Goal: Task Accomplishment & Management: Complete application form

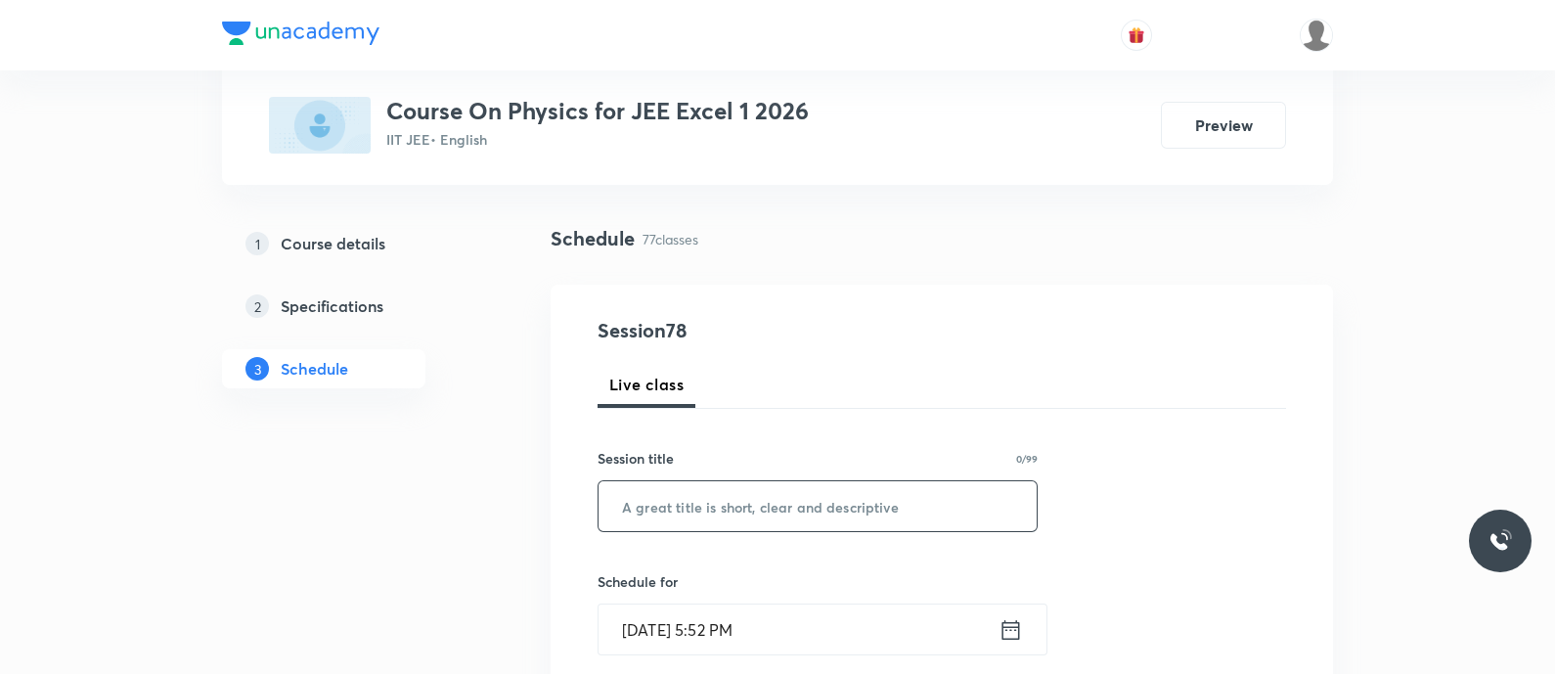
click at [699, 508] on input "text" at bounding box center [817, 506] width 438 height 50
paste input "NSEP/JEE revision Subtopic: COM, Rotation"
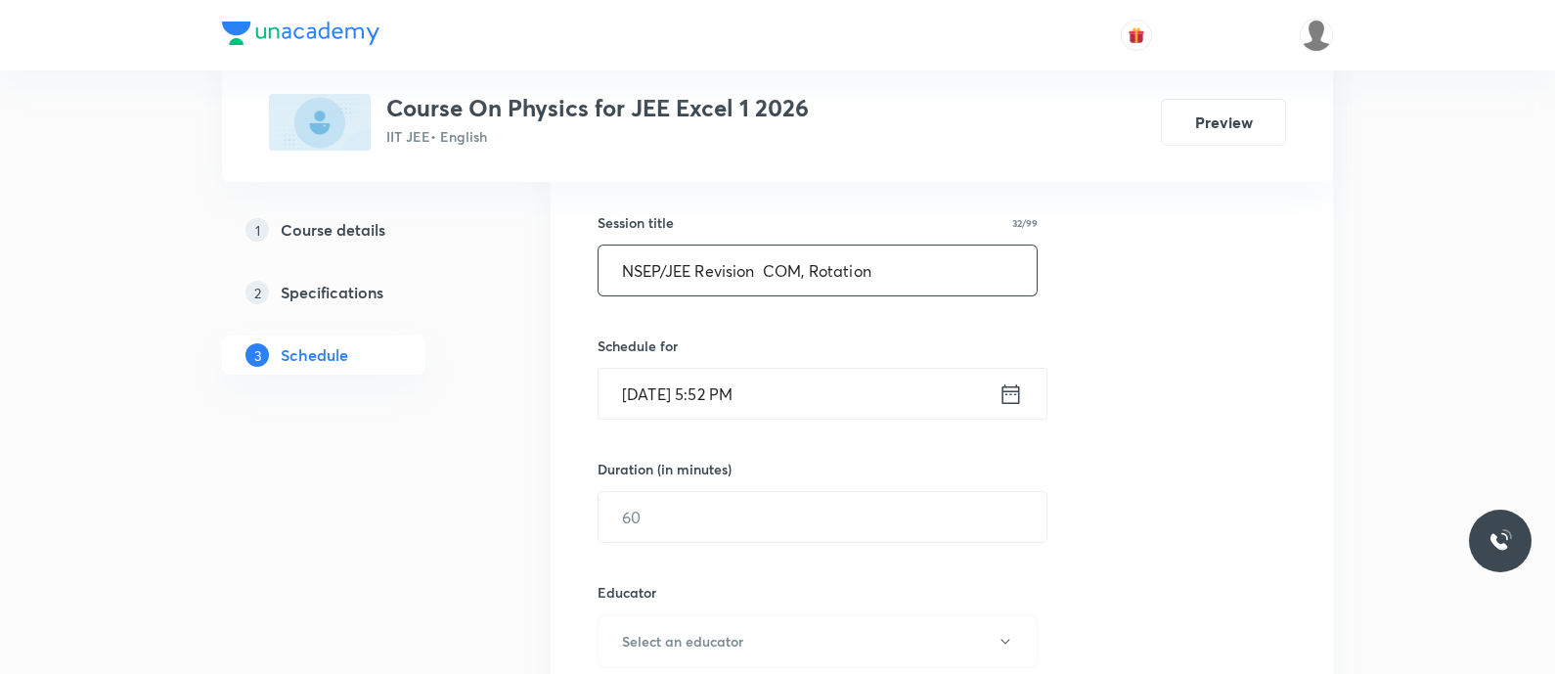
scroll to position [343, 0]
type input "NSEP/JEE Revision COM, Rotation"
click at [993, 393] on input "[DATE] 5:52 PM" at bounding box center [798, 393] width 400 height 50
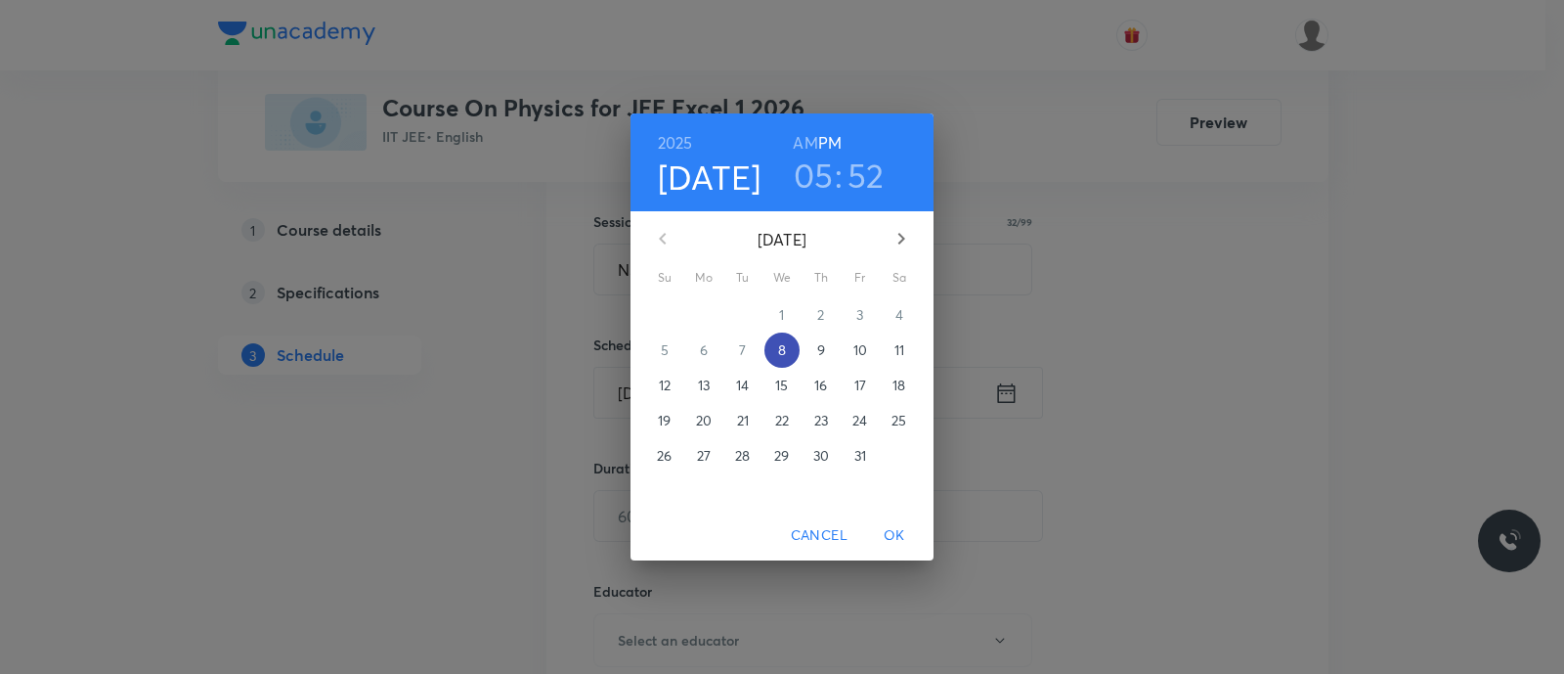
click at [782, 349] on p "8" at bounding box center [782, 350] width 8 height 20
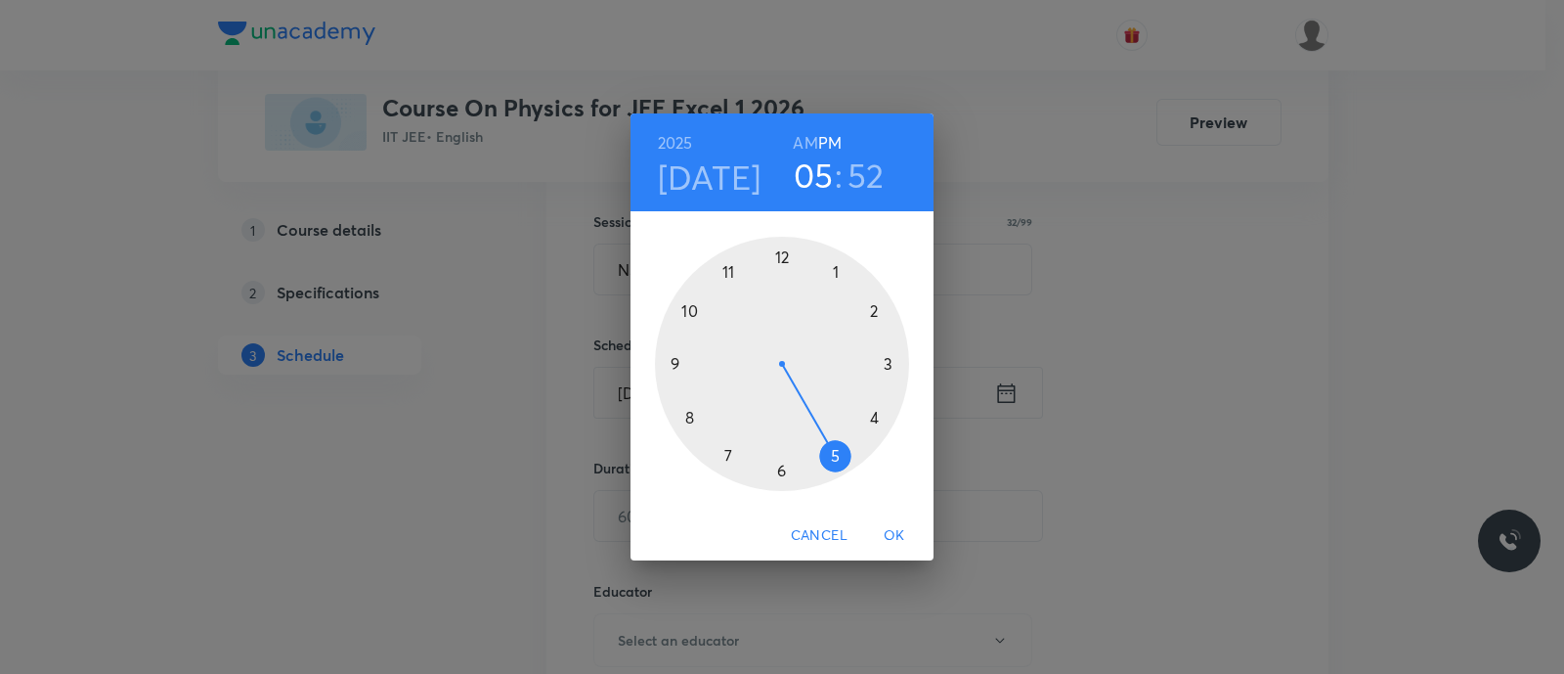
click at [837, 458] on div at bounding box center [782, 364] width 254 height 254
click at [728, 271] on div at bounding box center [782, 364] width 254 height 254
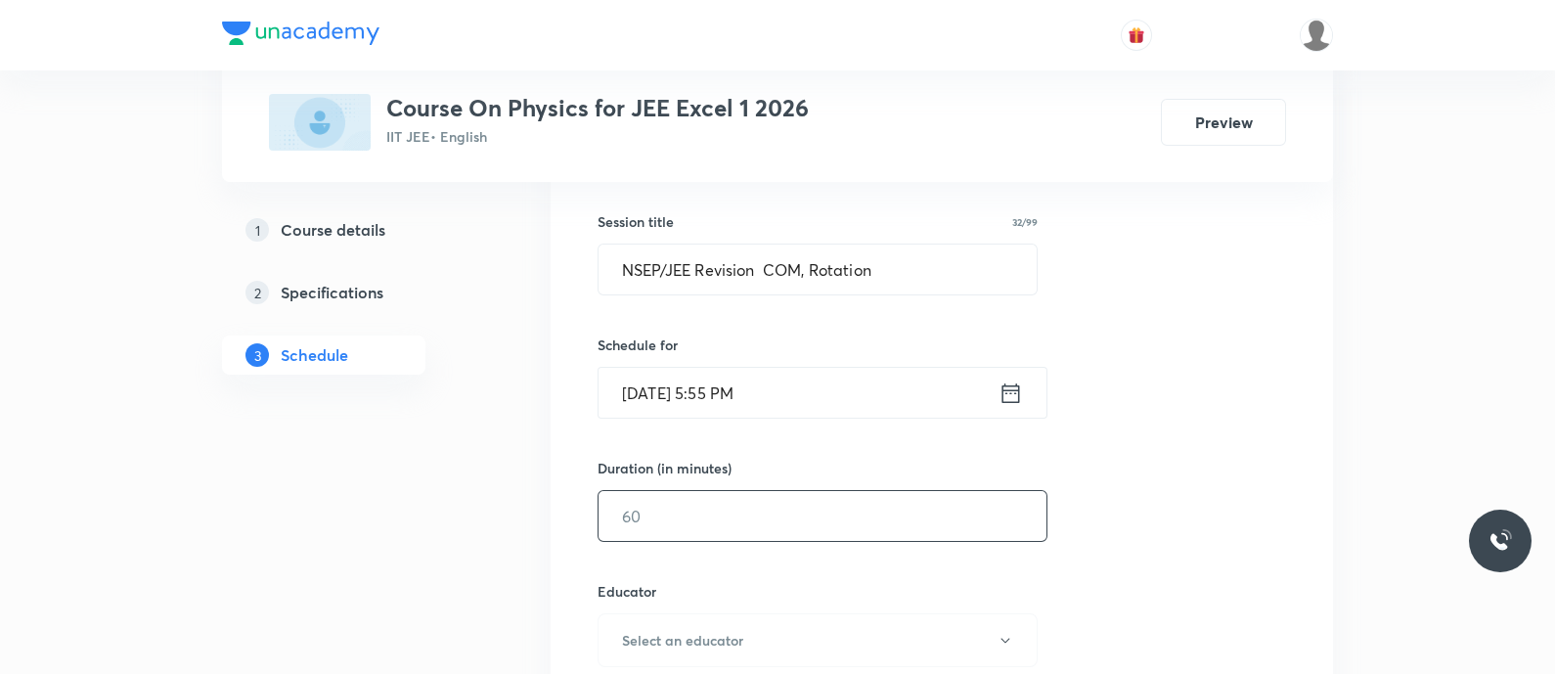
click at [709, 498] on input "text" at bounding box center [822, 516] width 448 height 50
type input "2"
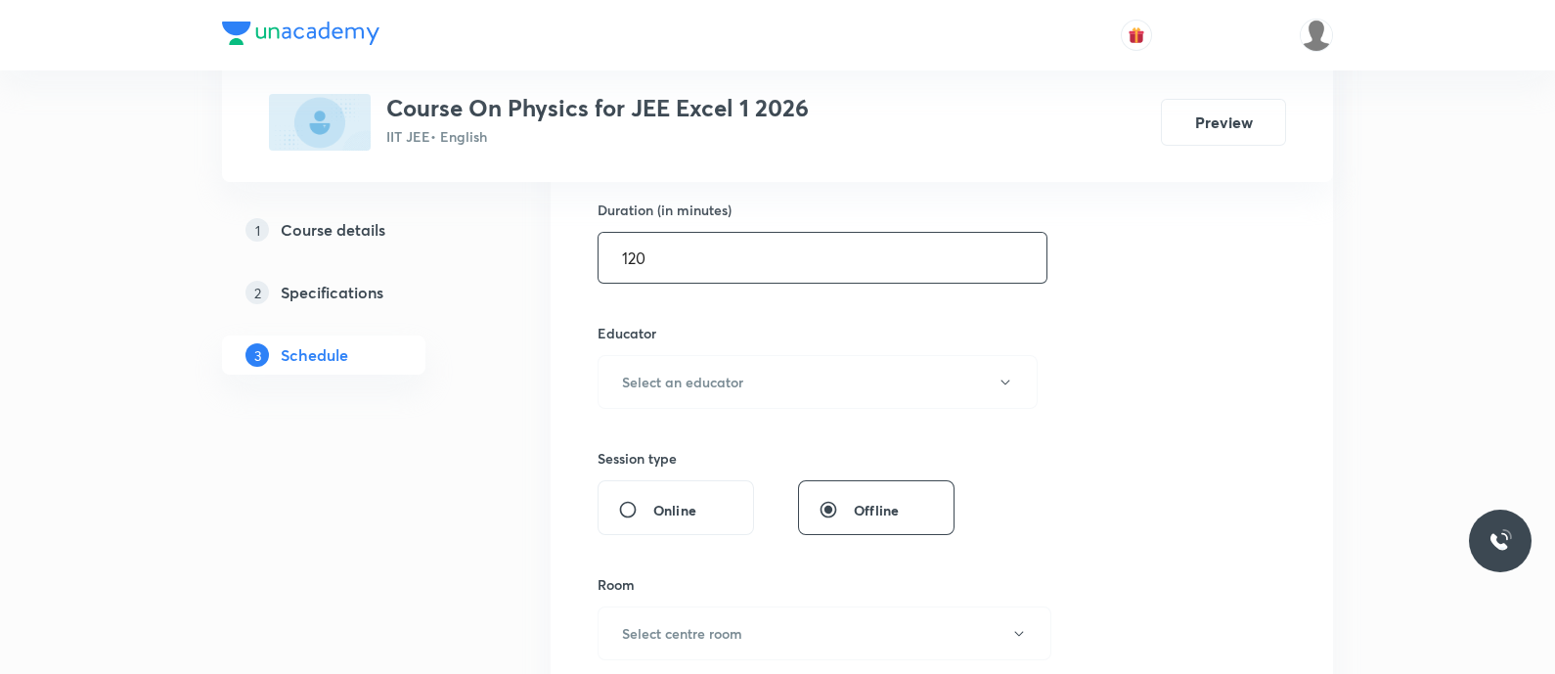
scroll to position [602, 0]
type input "120"
click at [694, 365] on button "Select an educator" at bounding box center [817, 381] width 440 height 54
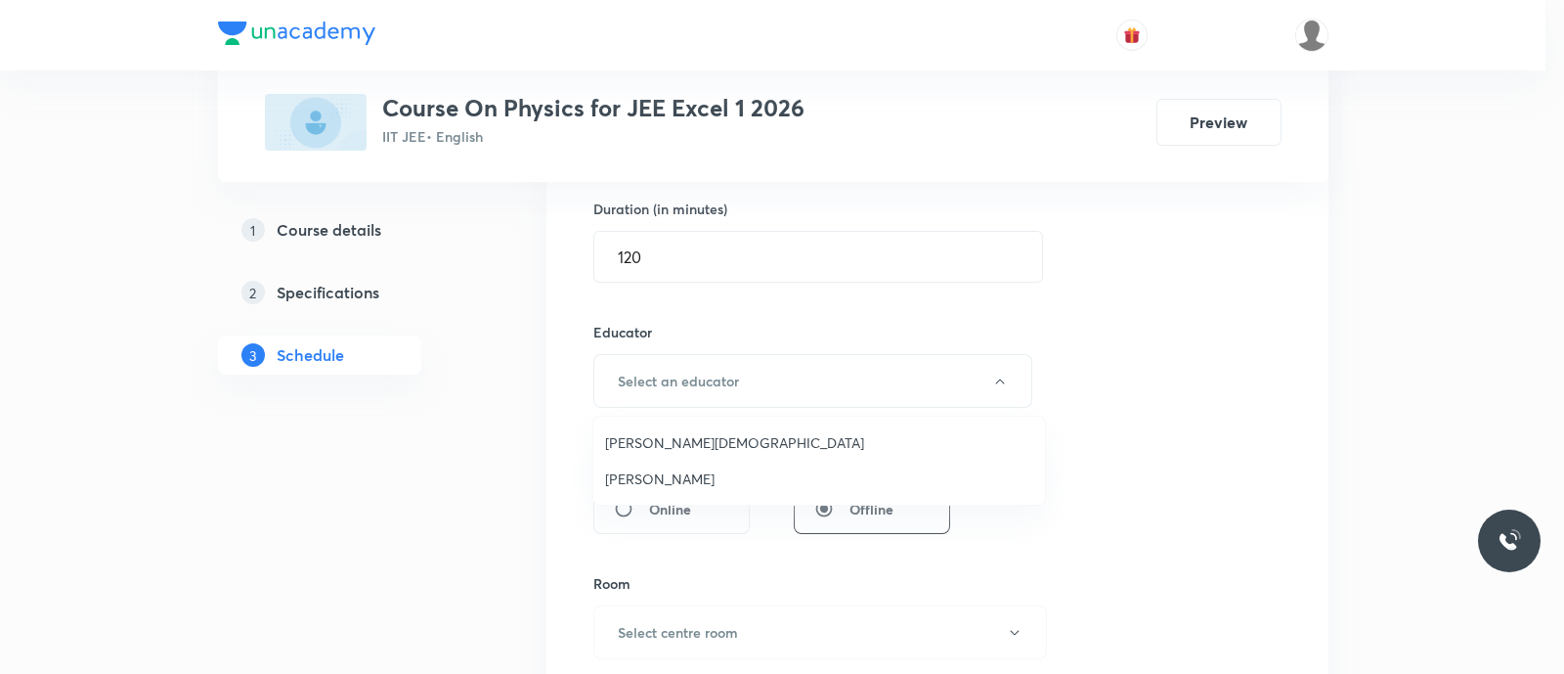
click at [660, 439] on span "[PERSON_NAME][DEMOGRAPHIC_DATA]" at bounding box center [819, 442] width 428 height 21
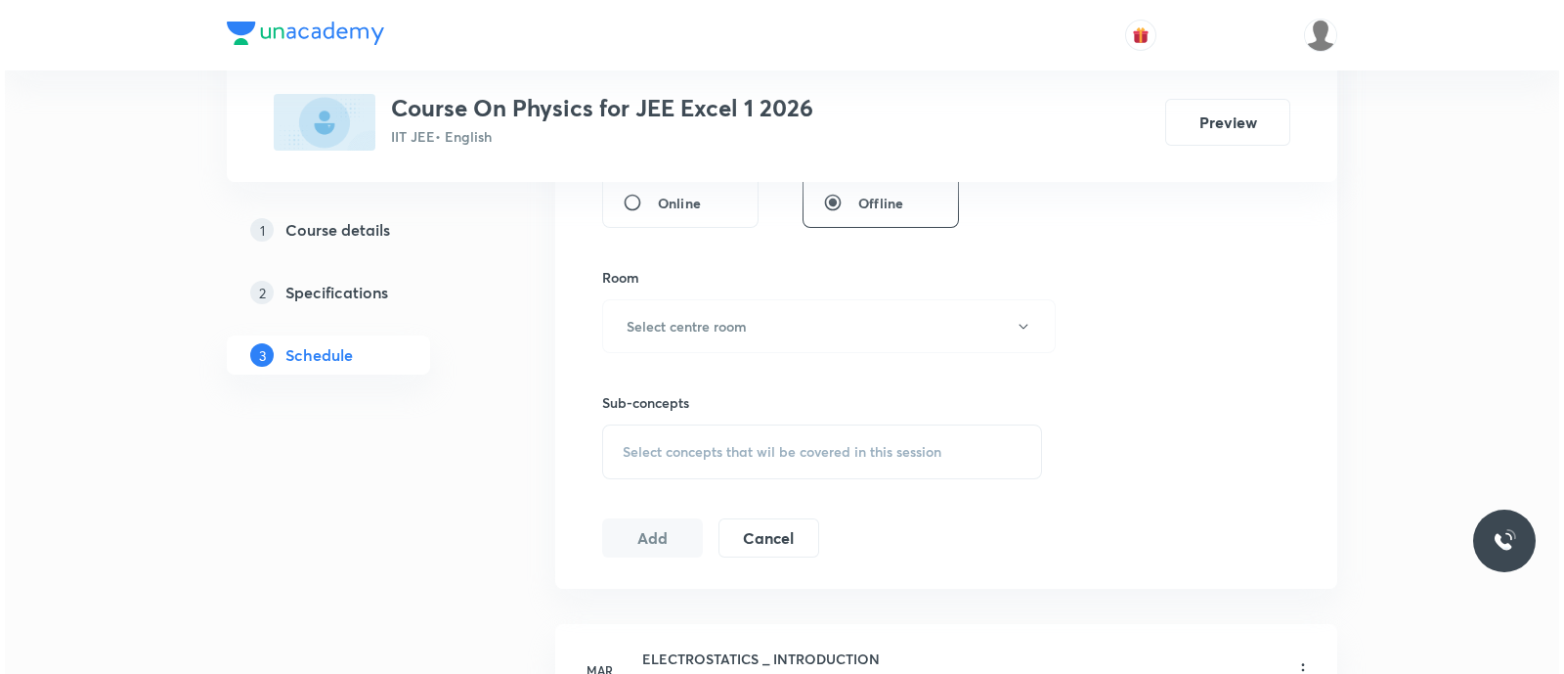
scroll to position [911, 0]
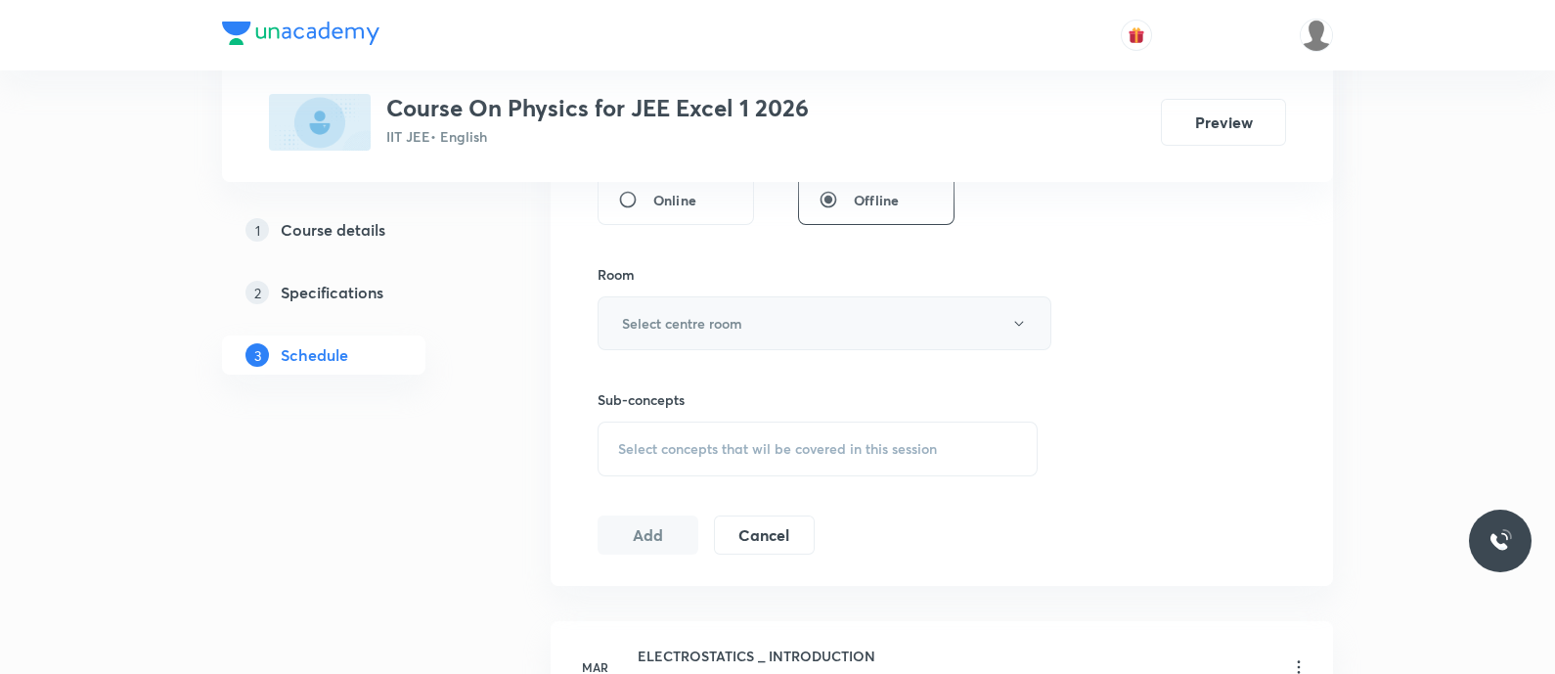
click at [772, 318] on button "Select centre room" at bounding box center [824, 323] width 454 height 54
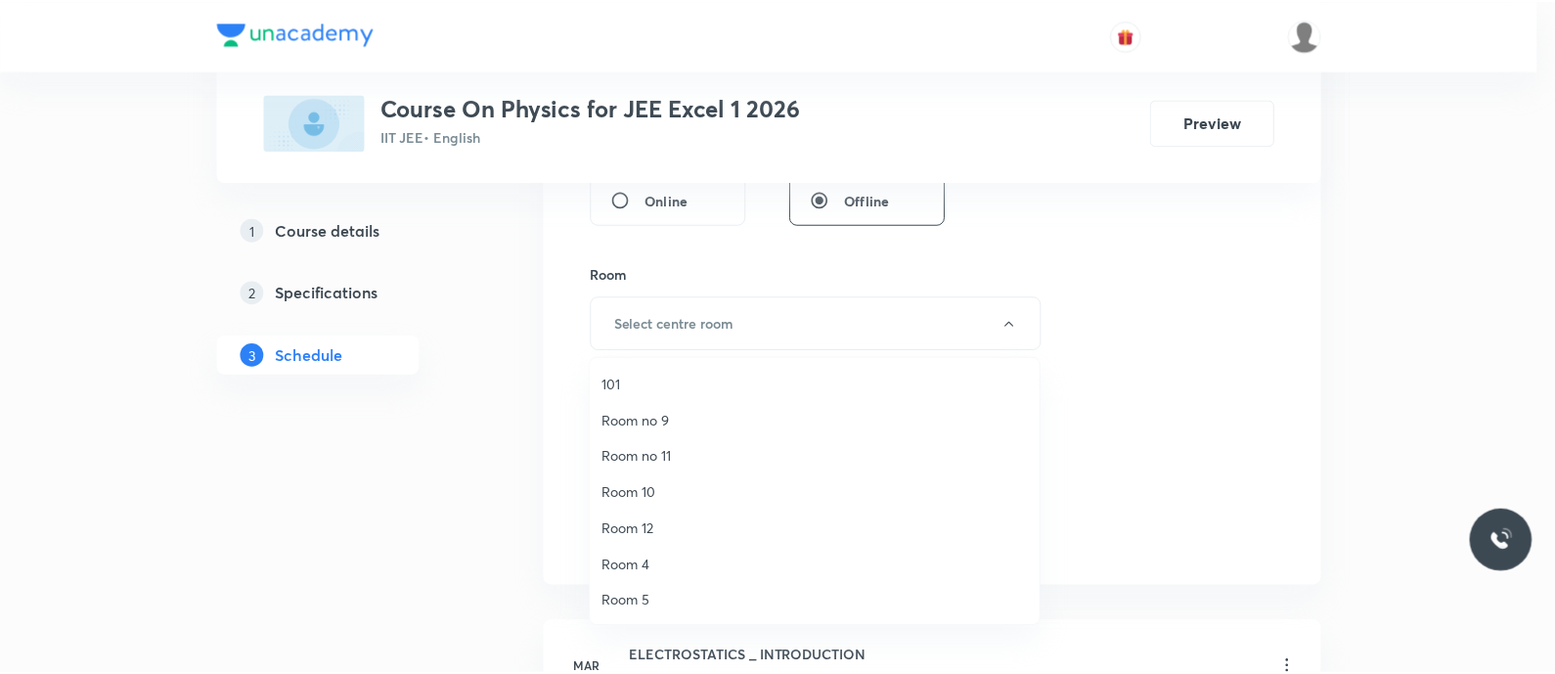
scroll to position [254, 0]
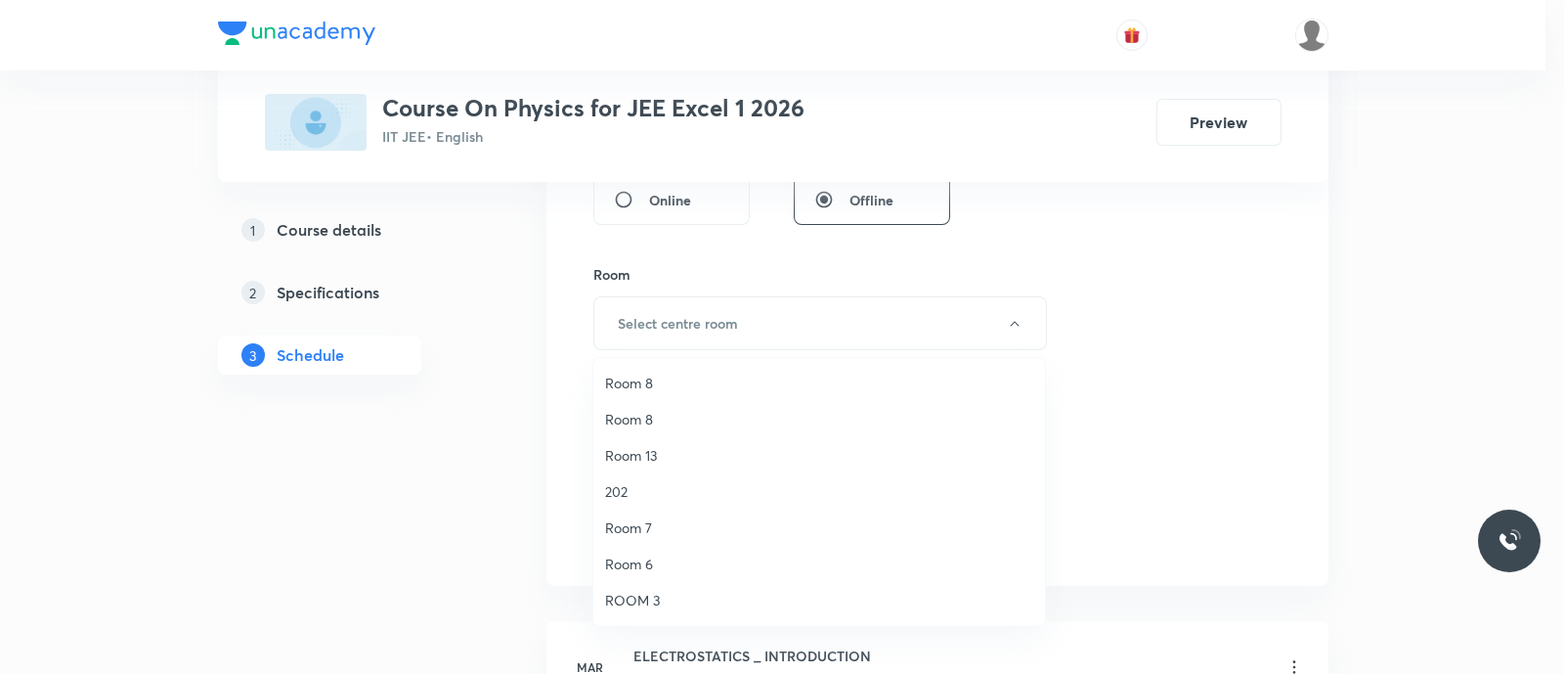
click at [634, 439] on li "Room 13" at bounding box center [819, 455] width 452 height 36
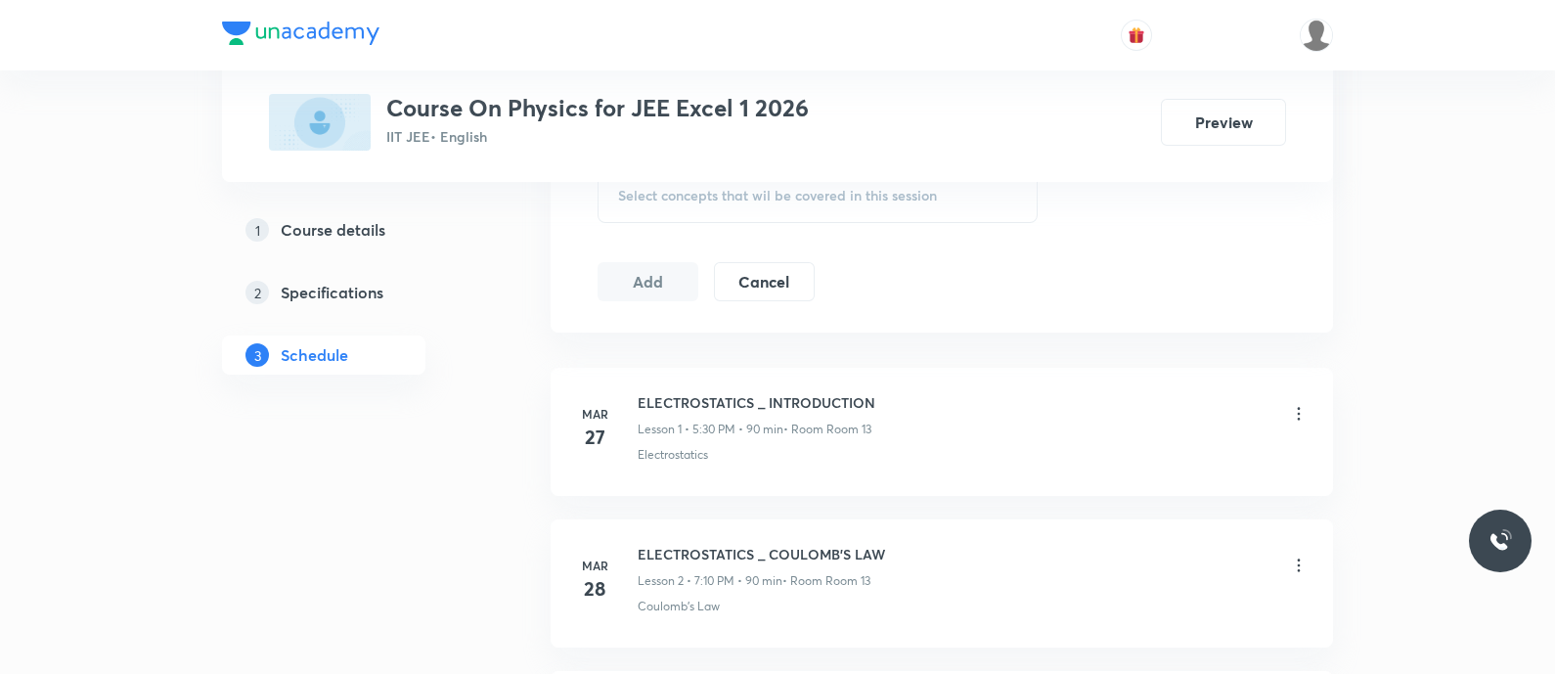
scroll to position [1167, 0]
click at [694, 199] on div "Select concepts that wil be covered in this session" at bounding box center [817, 192] width 440 height 55
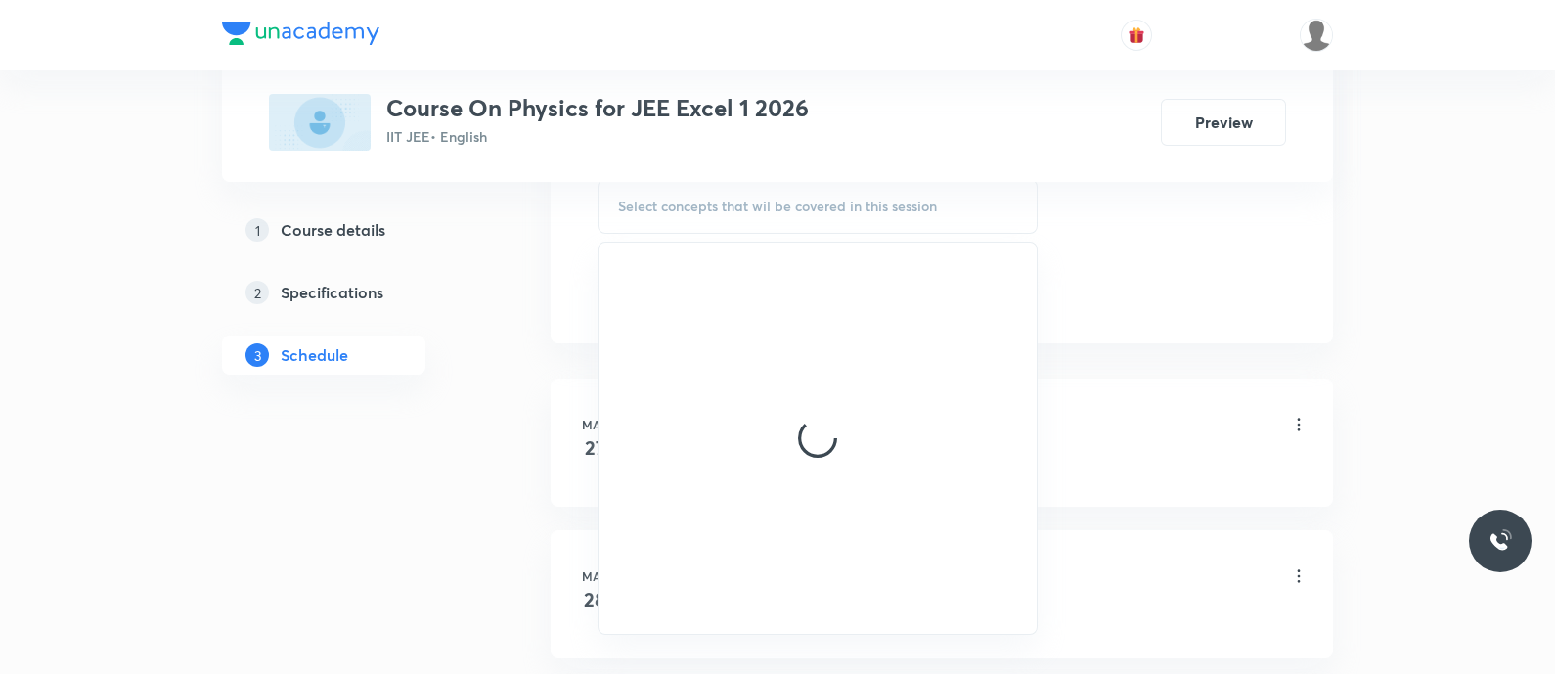
scroll to position [1153, 0]
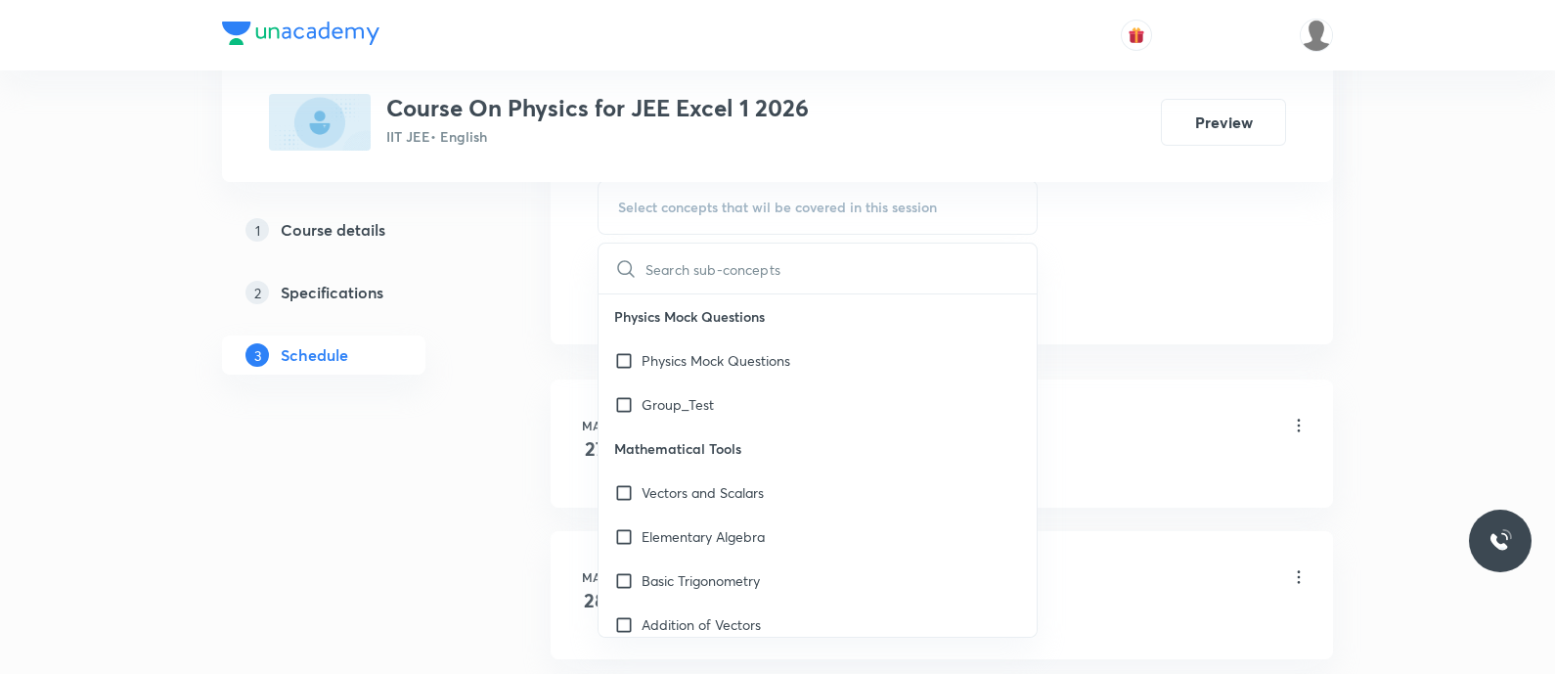
type input "NSEP/JEE revision Subtopic: COM, Rotation"
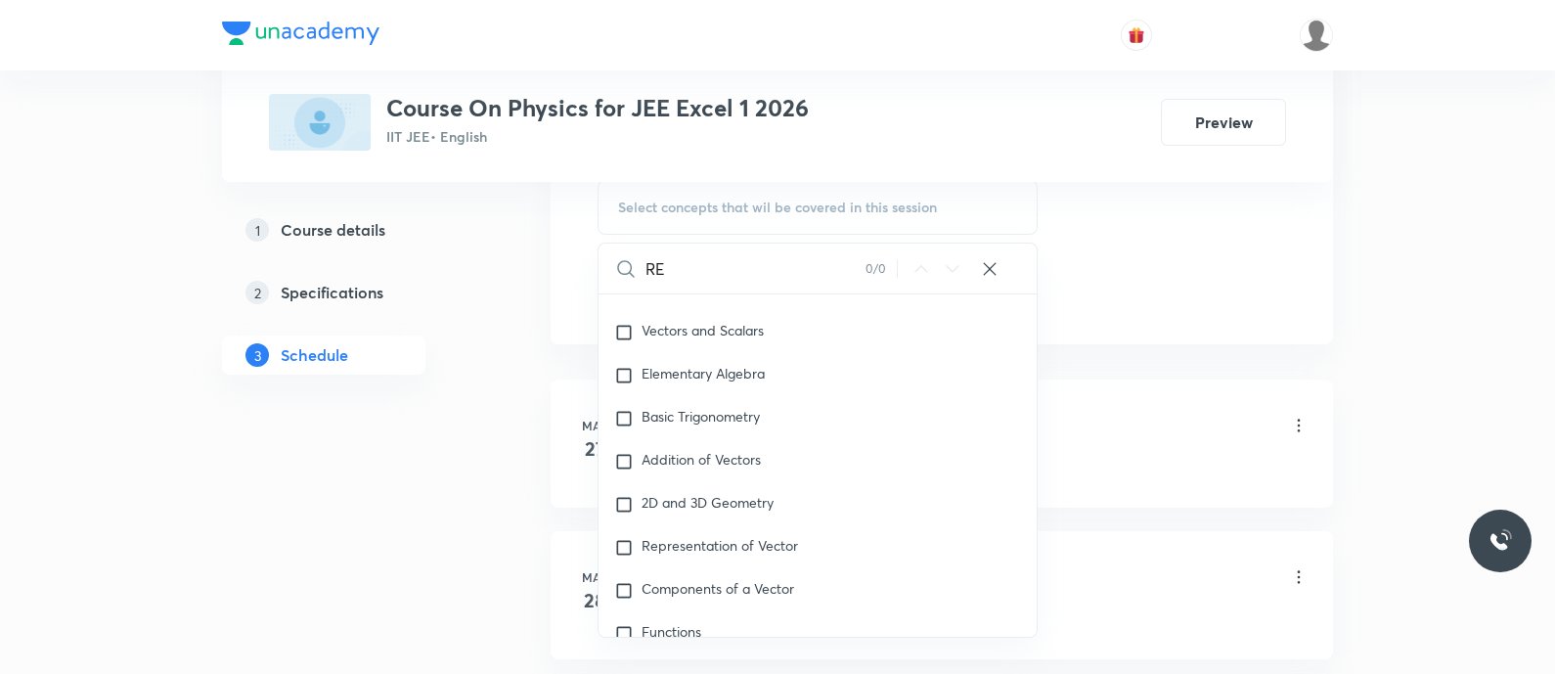
type input "R"
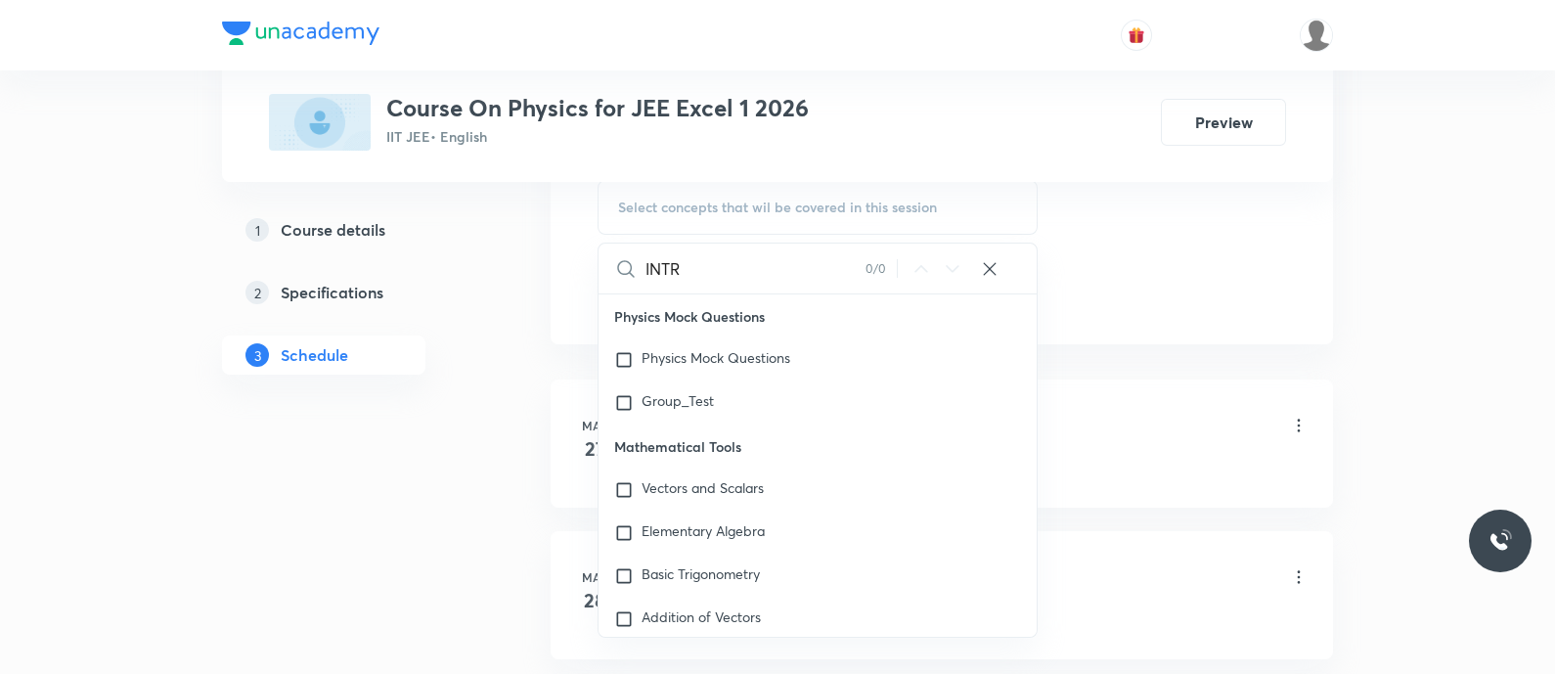
scroll to position [373, 0]
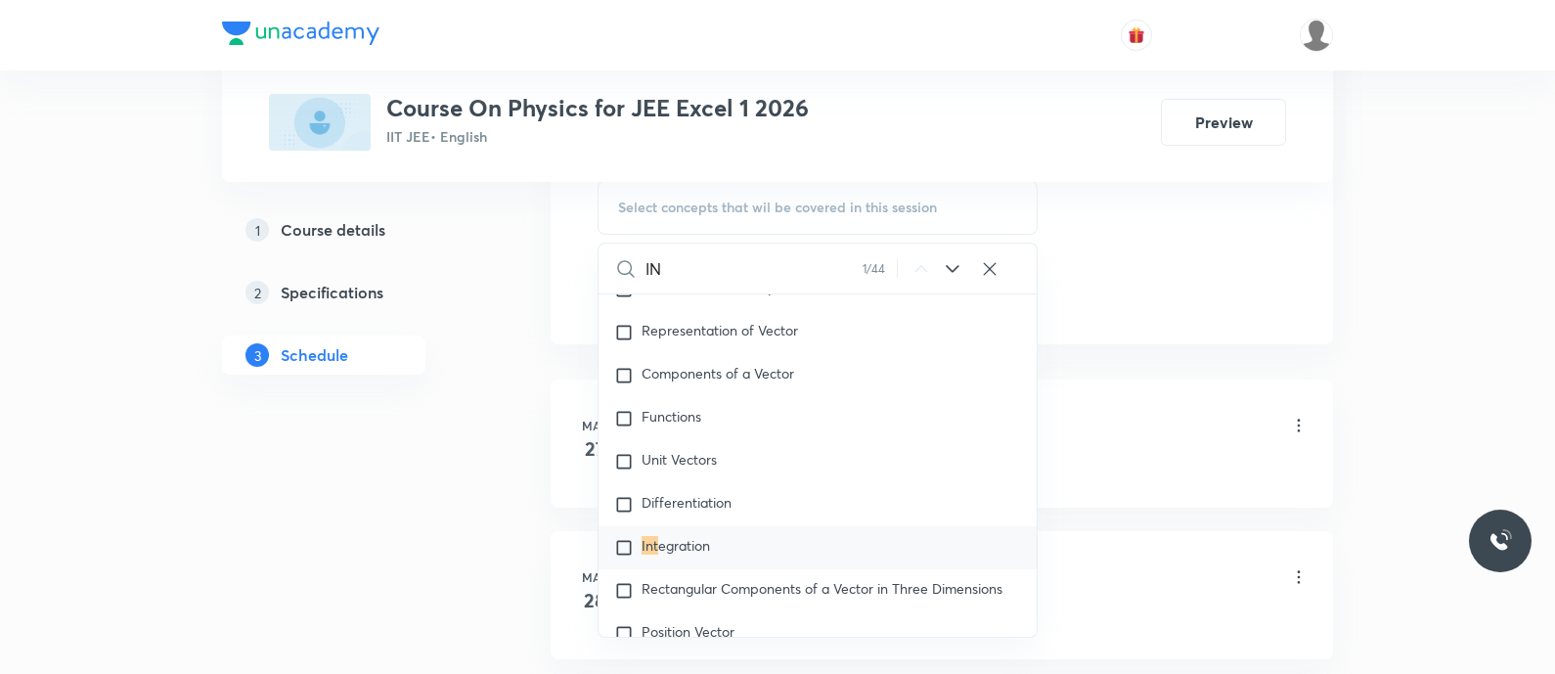
type input "I"
click at [655, 412] on p "Functions" at bounding box center [671, 419] width 60 height 20
checkbox input "true"
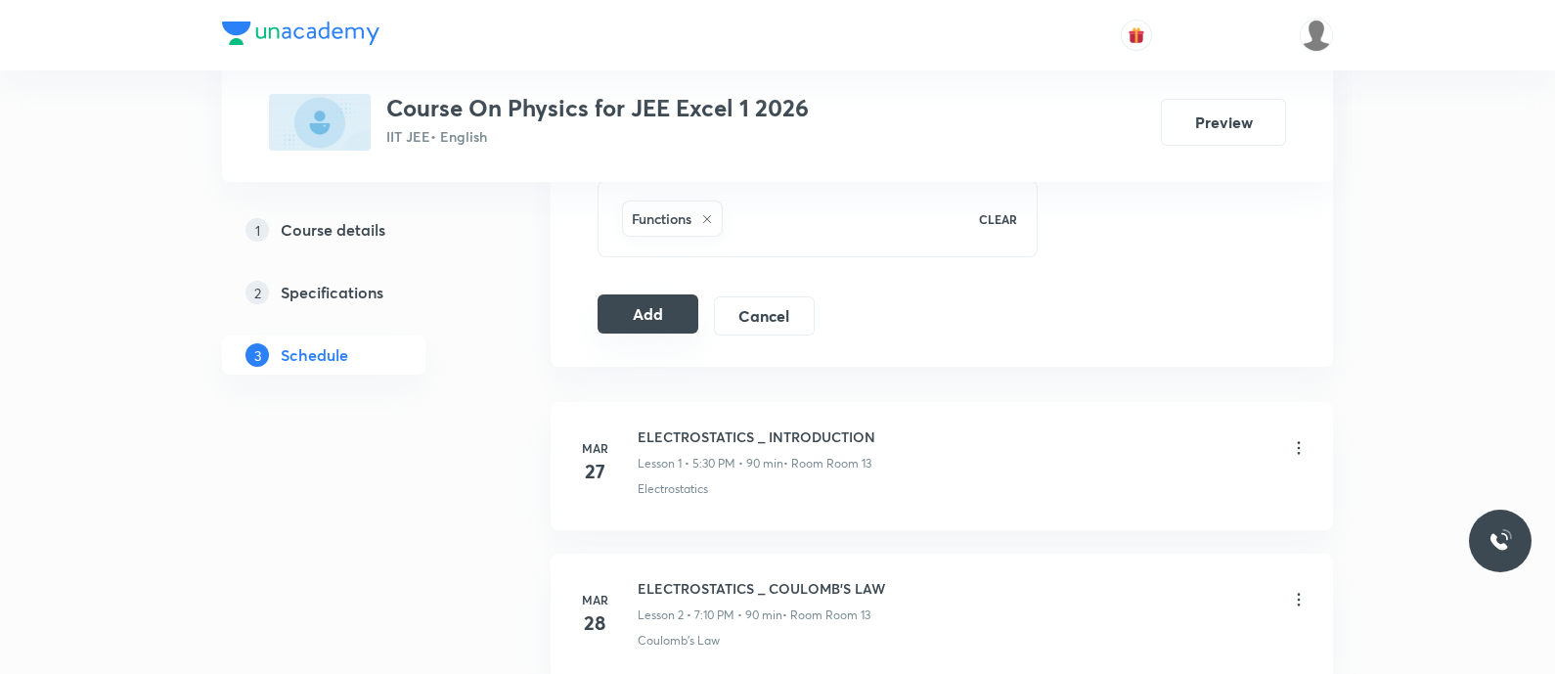
click at [637, 312] on button "Add" at bounding box center [647, 313] width 101 height 39
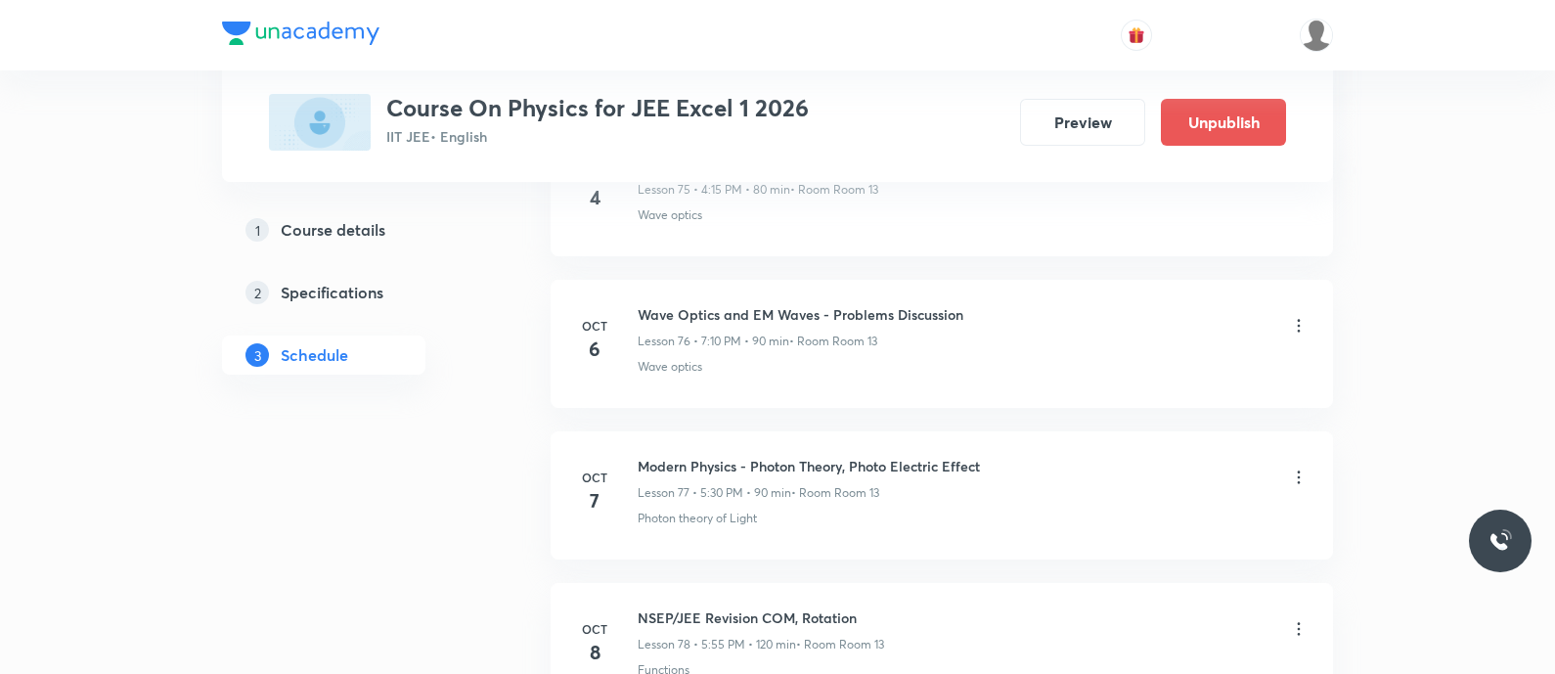
scroll to position [11787, 0]
